Goal: Navigation & Orientation: Find specific page/section

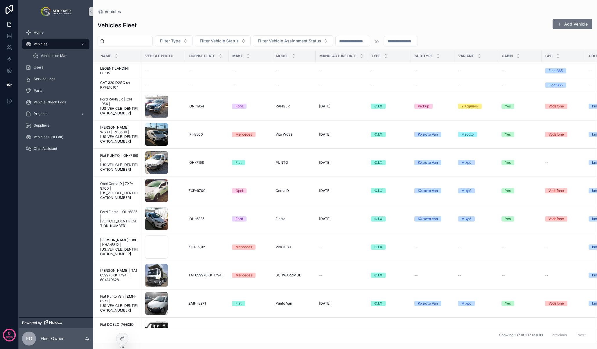
scroll to position [1956, 0]
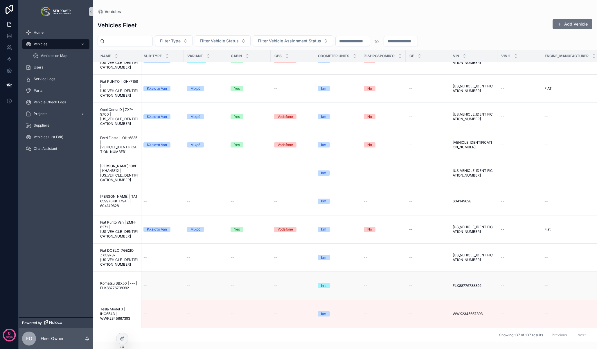
scroll to position [2248, 0]
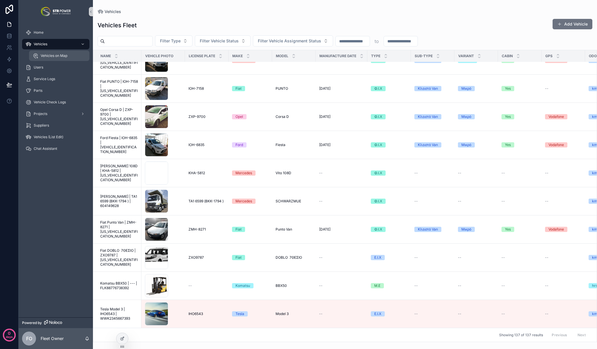
click at [60, 60] on div "Vehicles on Map" at bounding box center [59, 55] width 53 height 9
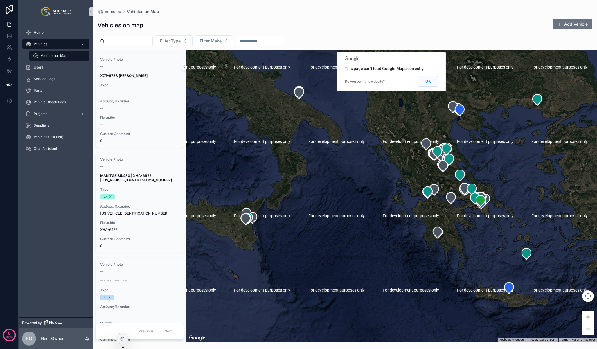
click at [433, 81] on button "OK" at bounding box center [428, 81] width 20 height 10
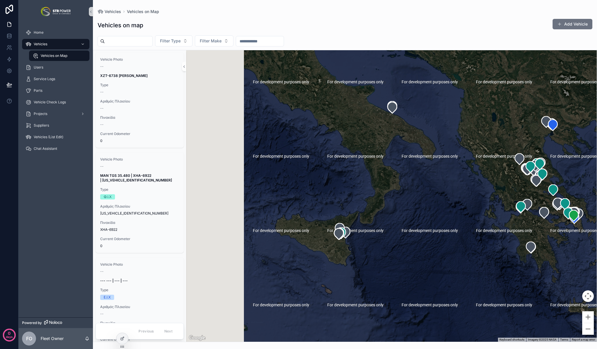
drag, startPoint x: 492, startPoint y: 171, endPoint x: 561, endPoint y: 185, distance: 70.2
click at [581, 185] on div "scrollable content" at bounding box center [391, 195] width 410 height 291
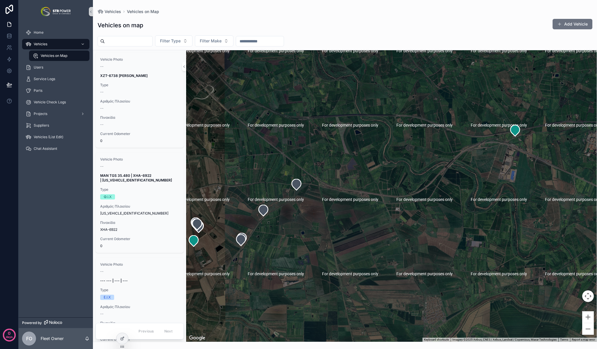
drag, startPoint x: 265, startPoint y: 243, endPoint x: 361, endPoint y: 233, distance: 96.8
click at [361, 233] on div "scrollable content" at bounding box center [391, 195] width 410 height 291
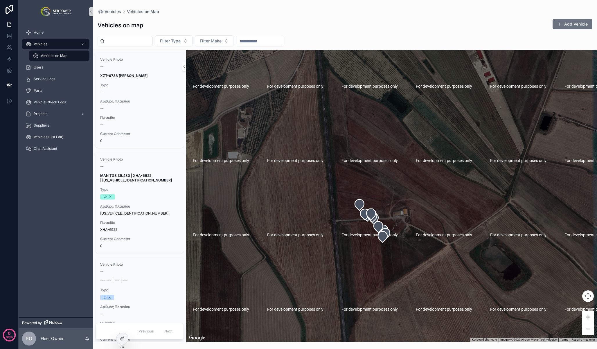
drag, startPoint x: 409, startPoint y: 232, endPoint x: 397, endPoint y: 225, distance: 13.5
click at [404, 225] on div "scrollable content" at bounding box center [391, 195] width 410 height 291
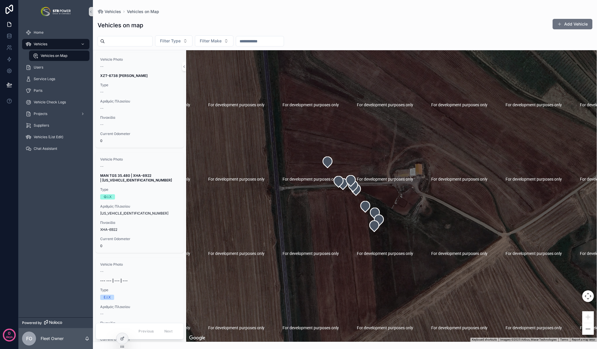
drag, startPoint x: 397, startPoint y: 149, endPoint x: 396, endPoint y: 165, distance: 16.0
click at [396, 165] on div "scrollable content" at bounding box center [391, 195] width 410 height 291
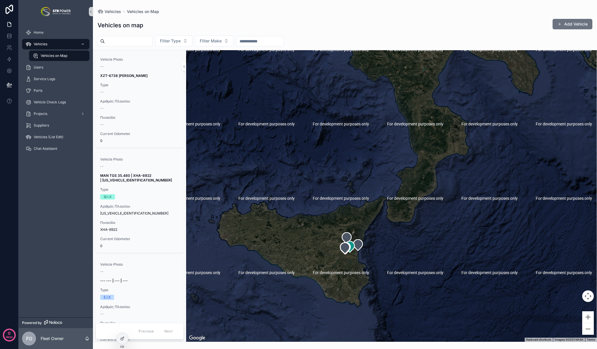
drag, startPoint x: 441, startPoint y: 244, endPoint x: 364, endPoint y: 250, distance: 76.8
click at [364, 250] on div "scrollable content" at bounding box center [391, 195] width 410 height 291
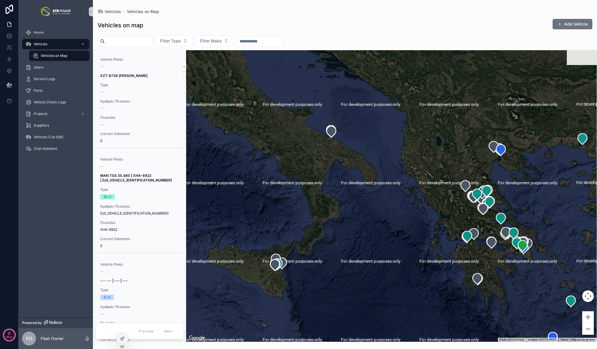
drag, startPoint x: 451, startPoint y: 221, endPoint x: 357, endPoint y: 242, distance: 96.8
click at [335, 246] on div "scrollable content" at bounding box center [391, 195] width 410 height 291
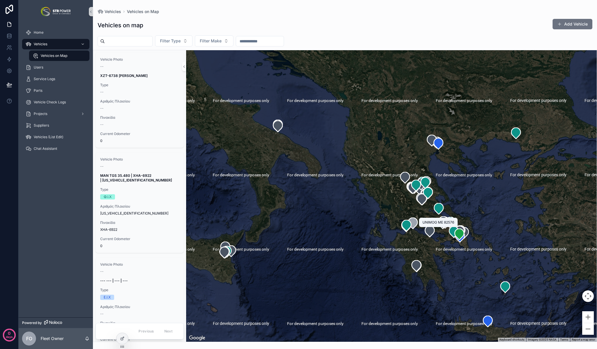
drag, startPoint x: 443, startPoint y: 233, endPoint x: 417, endPoint y: 222, distance: 27.7
click at [417, 222] on icon "scrollable content" at bounding box center [412, 222] width 9 height 11
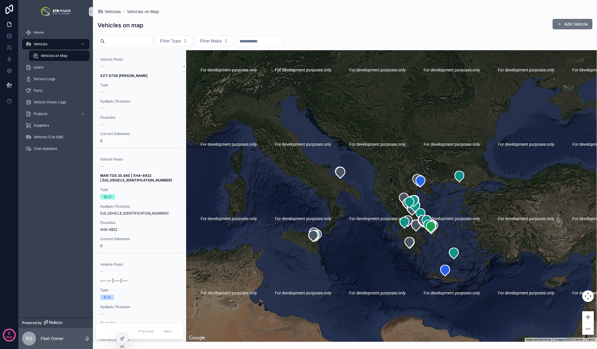
drag, startPoint x: 433, startPoint y: 248, endPoint x: 426, endPoint y: 249, distance: 7.3
click at [426, 249] on div "scrollable content" at bounding box center [391, 195] width 410 height 291
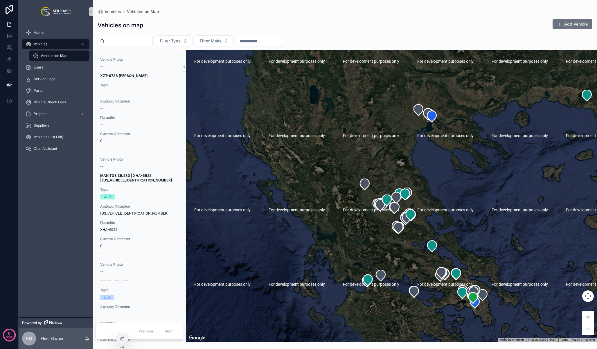
drag, startPoint x: 390, startPoint y: 240, endPoint x: 398, endPoint y: 238, distance: 8.4
click at [398, 238] on div "scrollable content" at bounding box center [391, 195] width 410 height 291
